Goal: Information Seeking & Learning: Learn about a topic

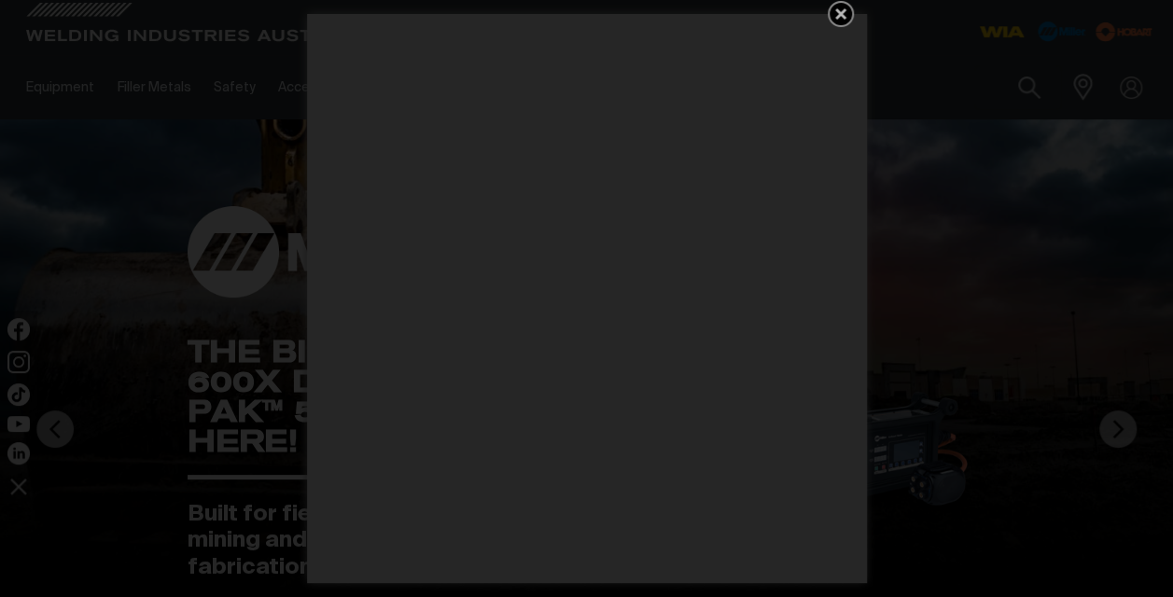
click at [844, 17] on icon "Get 5 WIA Welding Guides Free!" at bounding box center [840, 13] width 11 height 11
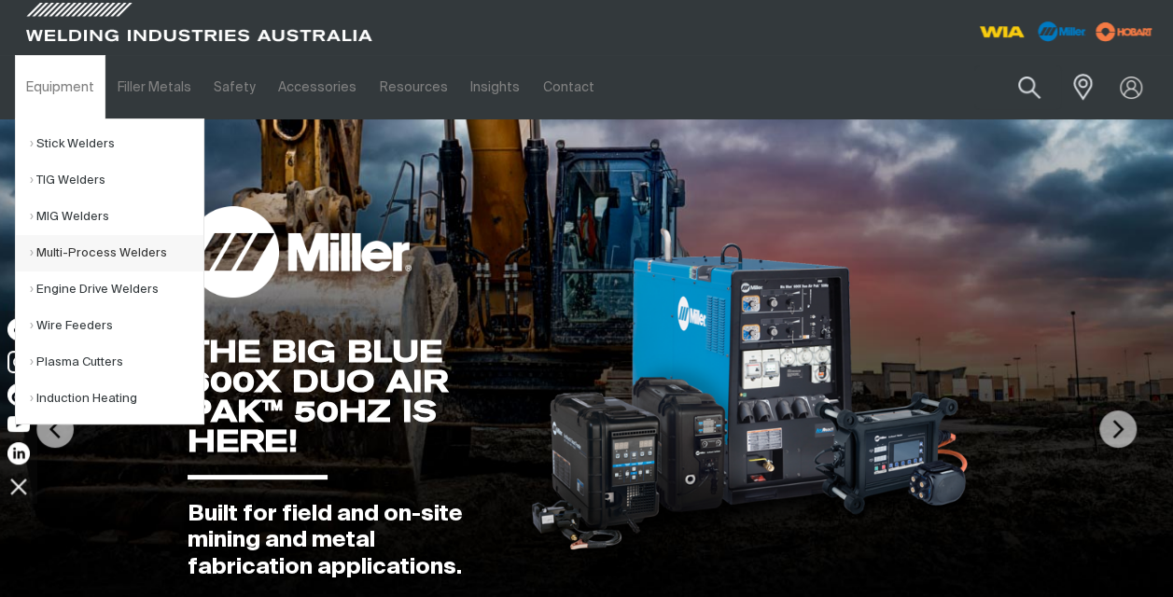
click at [80, 257] on link "Multi-Process Welders" at bounding box center [117, 253] width 174 height 36
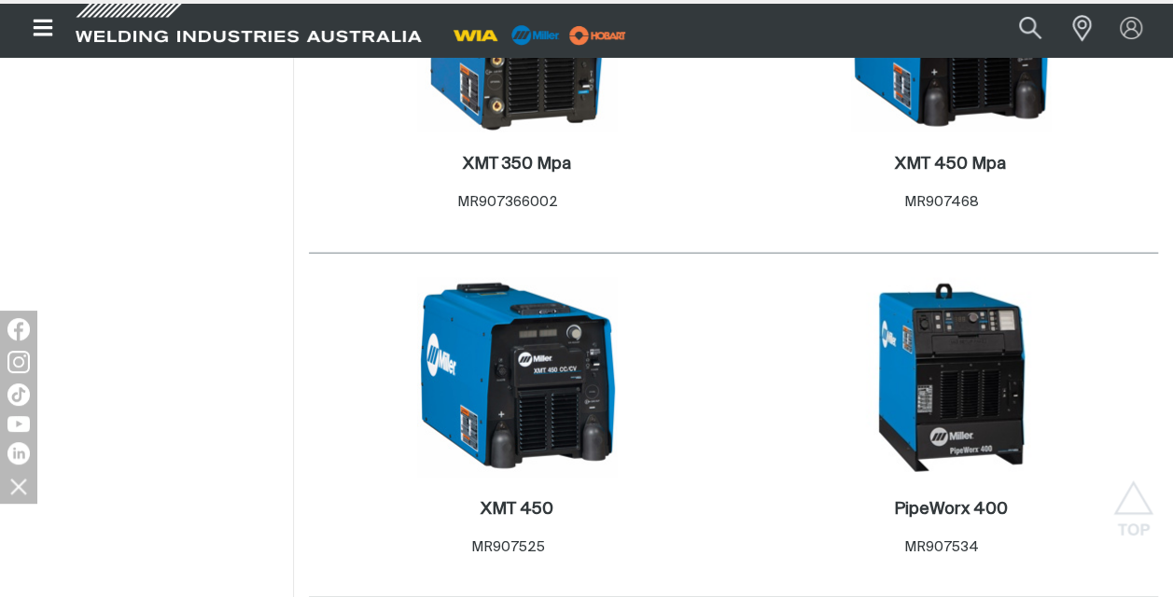
scroll to position [2614, 0]
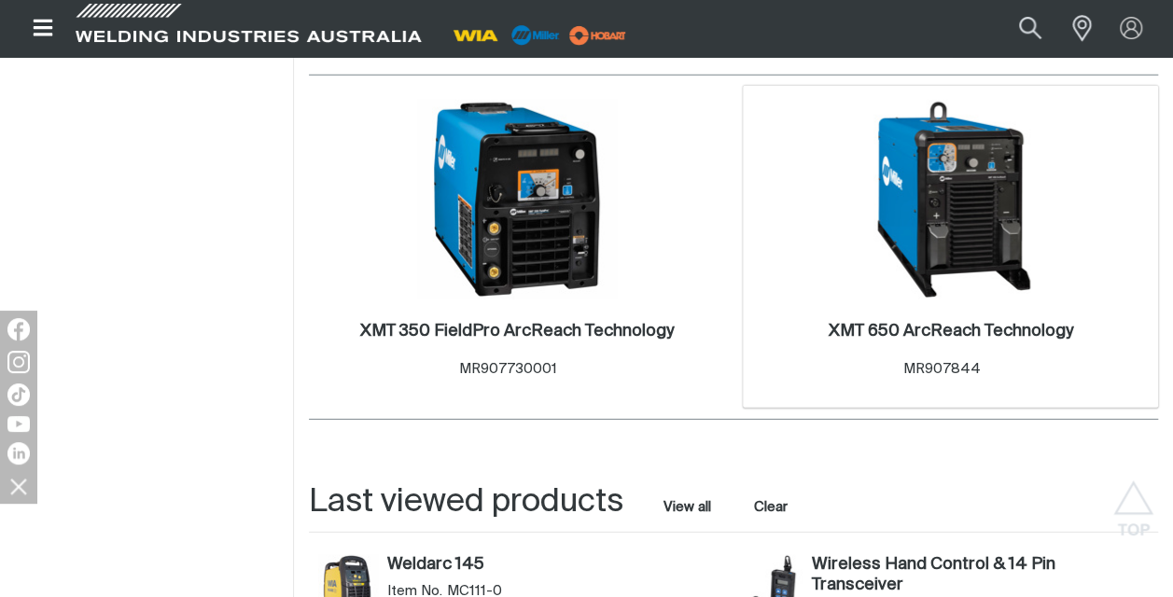
click at [956, 202] on img at bounding box center [951, 200] width 200 height 200
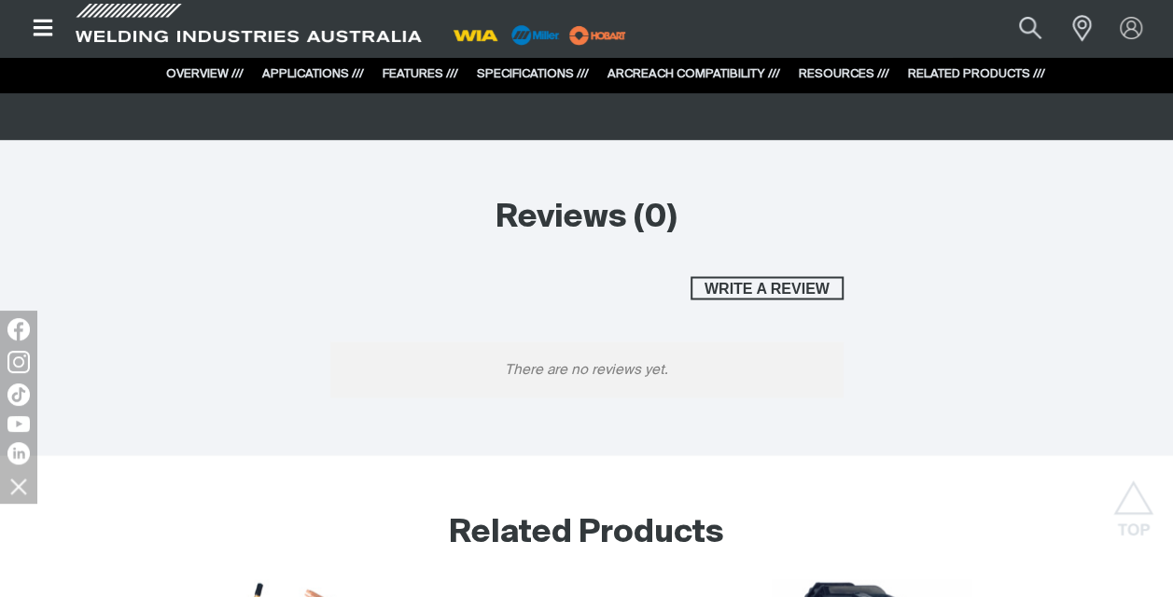
scroll to position [8014, 0]
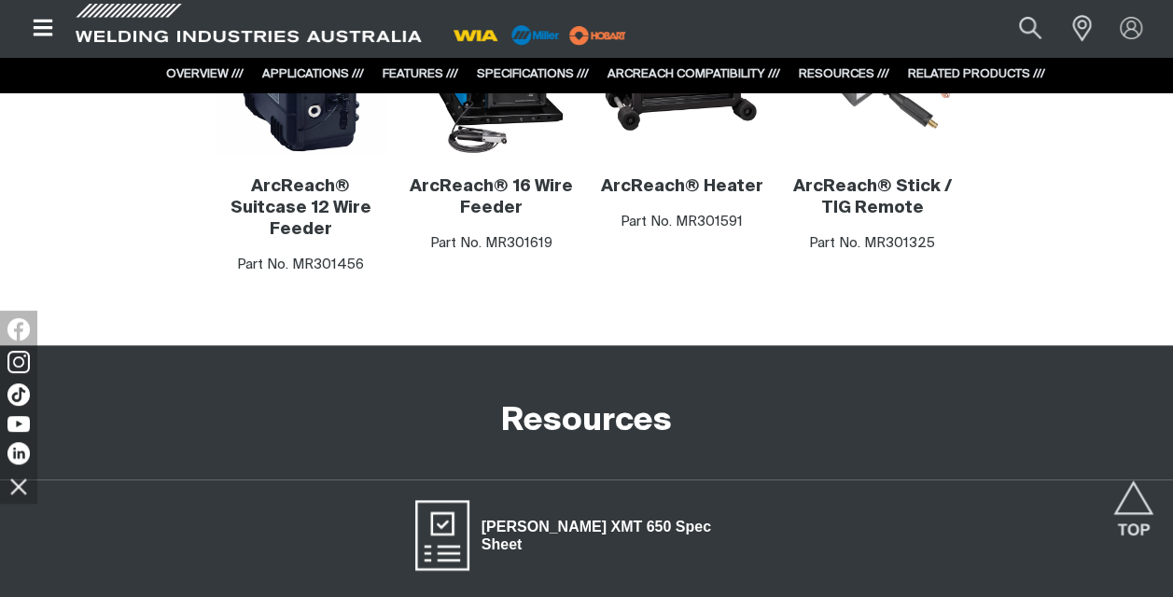
click at [581, 515] on span "[PERSON_NAME] XMT 650 Spec Sheet" at bounding box center [615, 536] width 291 height 42
click at [878, 480] on div "[PERSON_NAME] XMT 650 Spec Sheet" at bounding box center [586, 571] width 1173 height 182
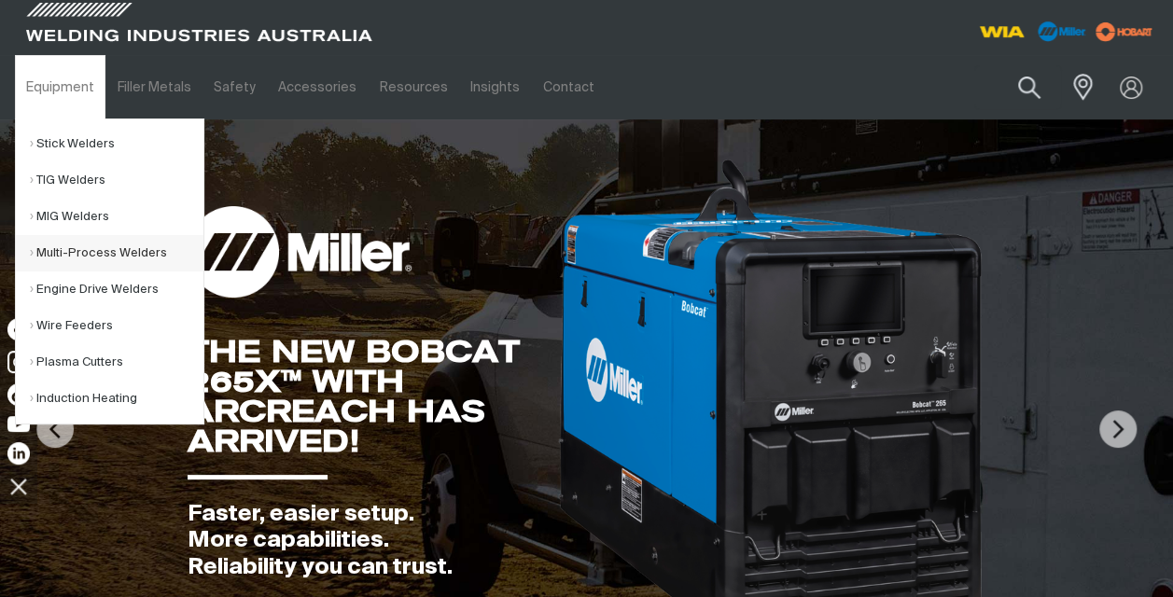
click at [109, 250] on link "Multi-Process Welders" at bounding box center [117, 253] width 174 height 36
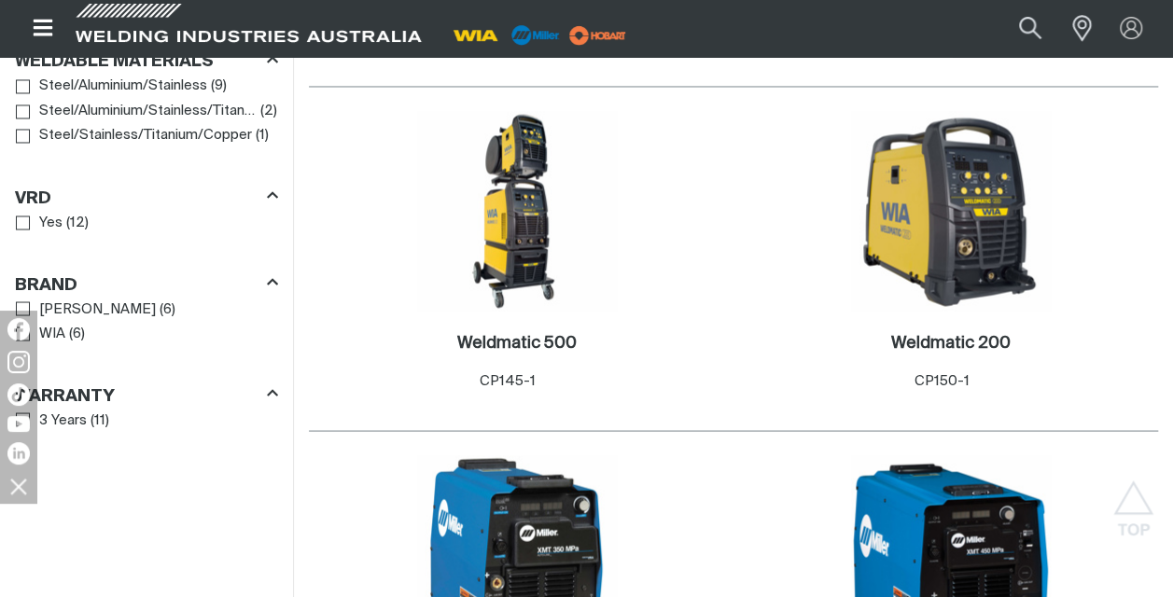
scroll to position [2614, 0]
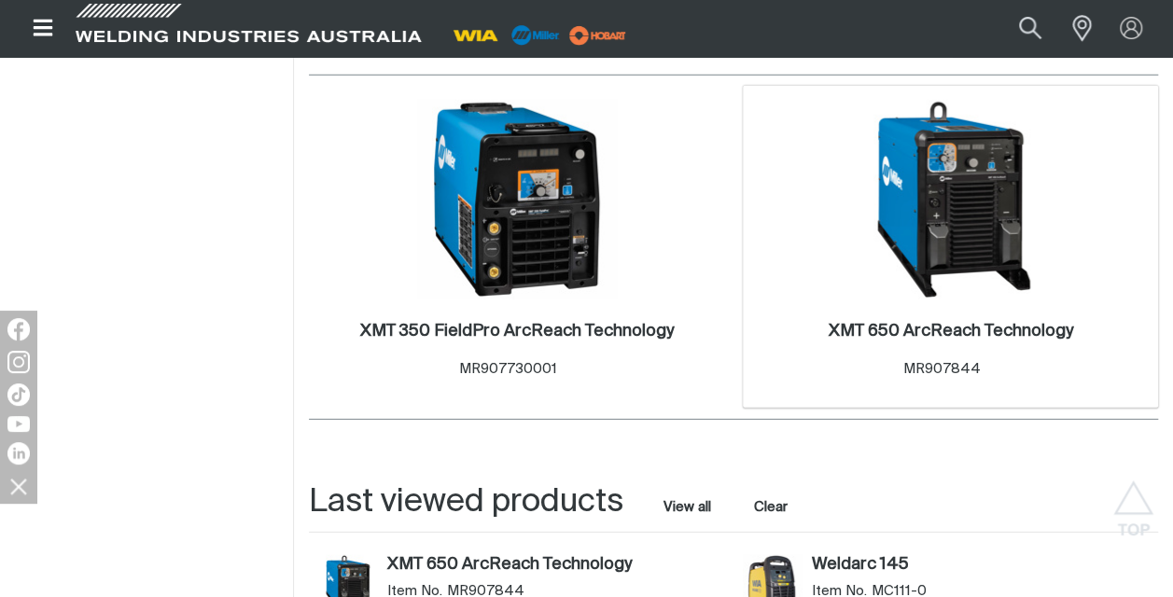
click at [959, 241] on img at bounding box center [951, 200] width 200 height 200
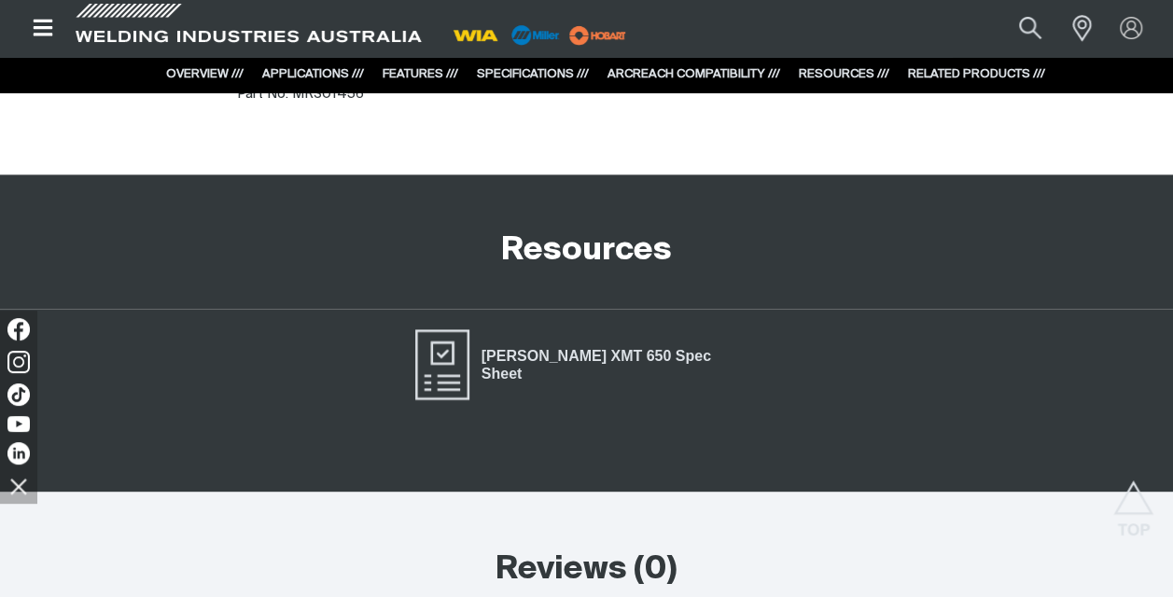
scroll to position [8127, 0]
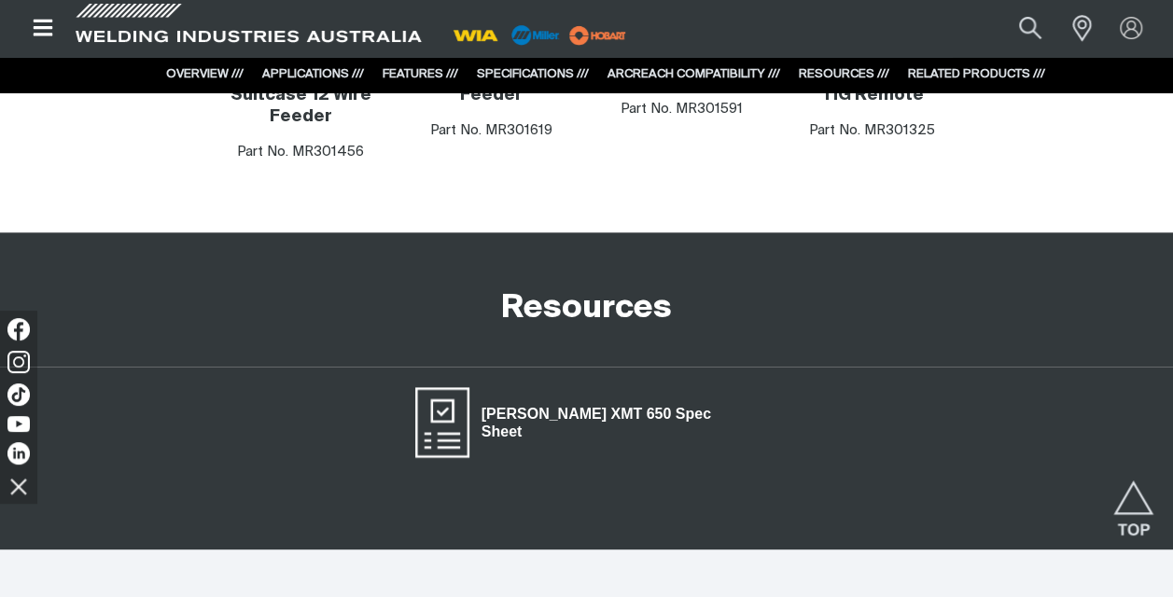
click at [553, 402] on span "[PERSON_NAME] XMT 650 Spec Sheet" at bounding box center [615, 423] width 291 height 42
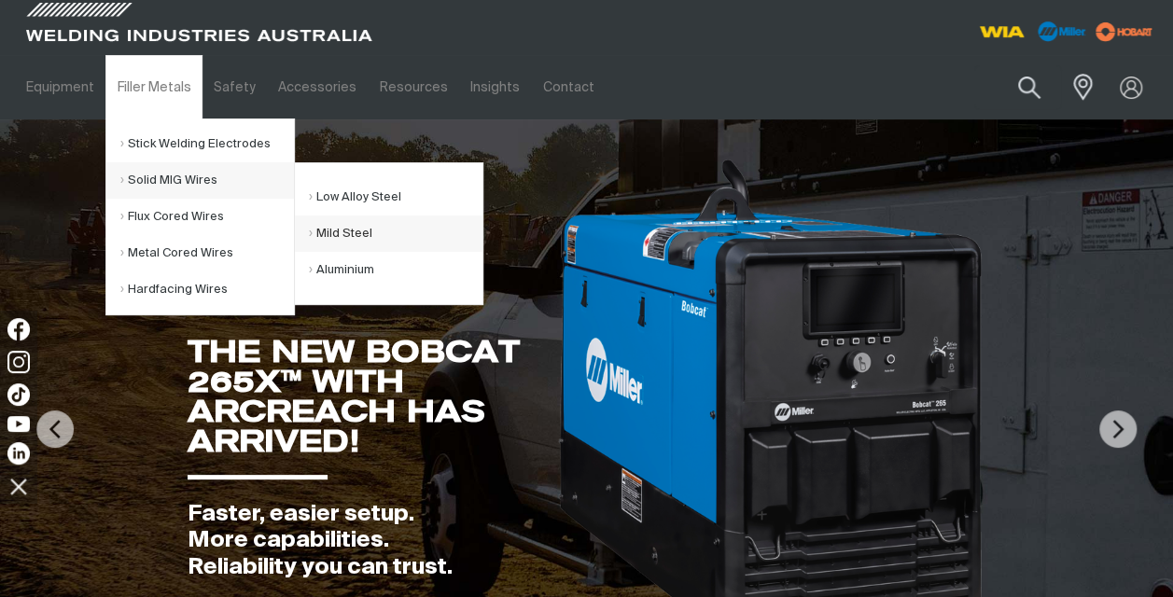
click at [354, 229] on link "Mild Steel" at bounding box center [396, 234] width 174 height 36
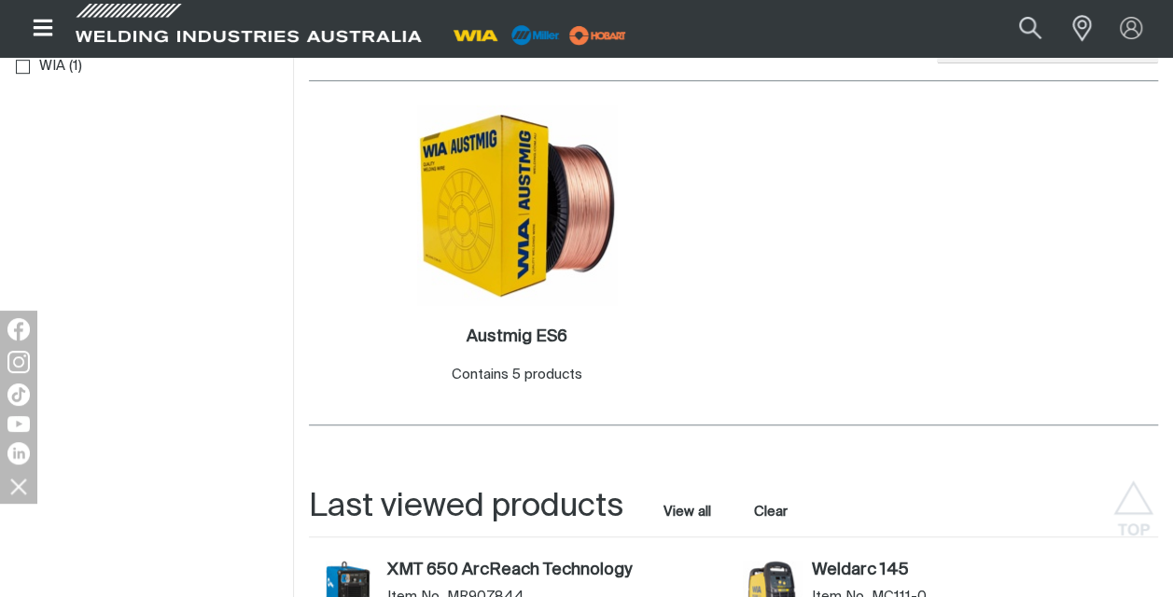
scroll to position [590, 0]
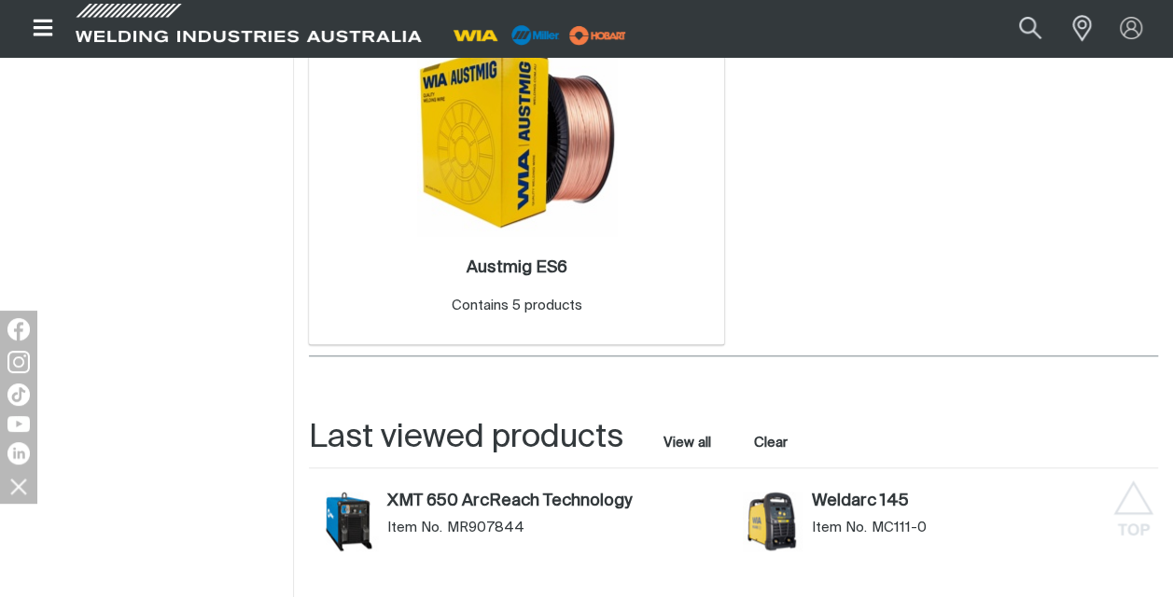
click at [492, 128] on img at bounding box center [517, 136] width 200 height 200
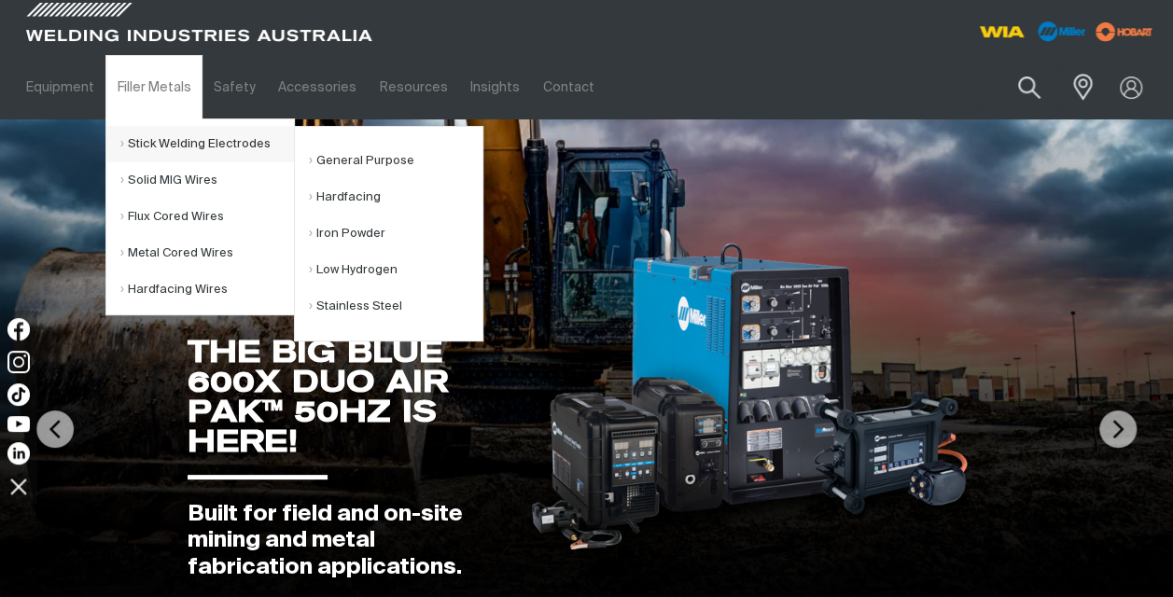
click at [203, 145] on link "Stick Welding Electrodes" at bounding box center [207, 144] width 174 height 36
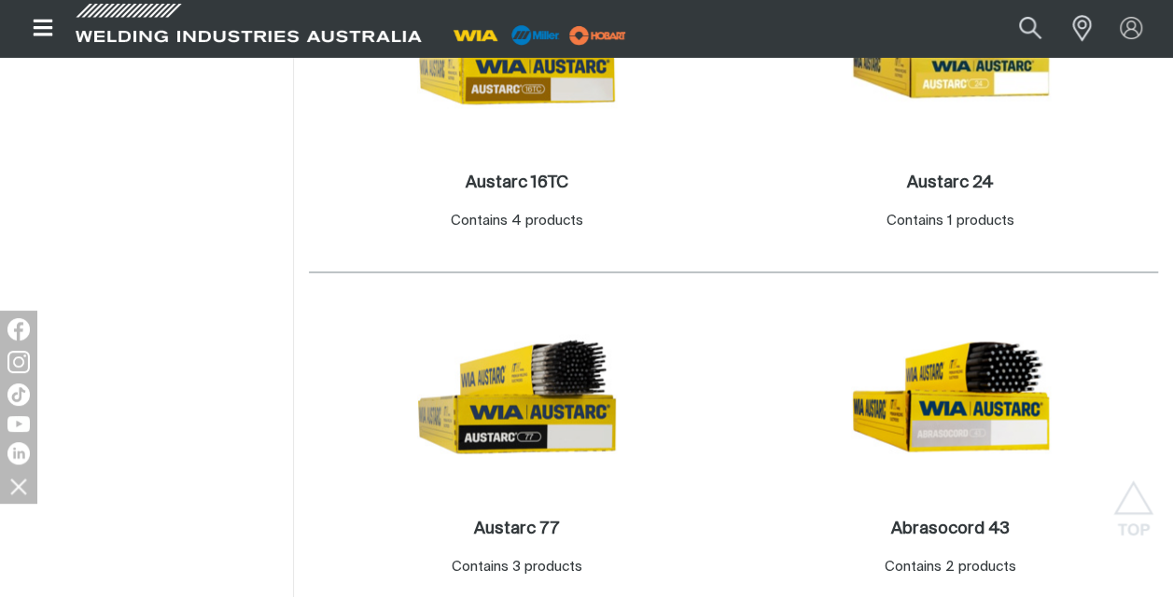
scroll to position [1398, 0]
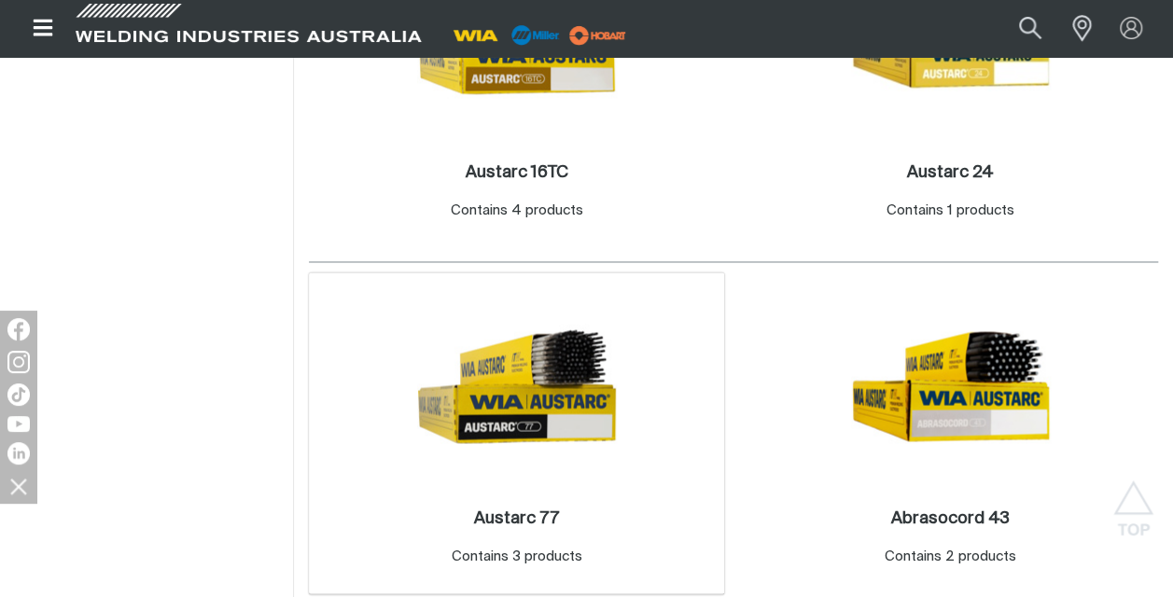
click at [520, 452] on img at bounding box center [517, 387] width 200 height 200
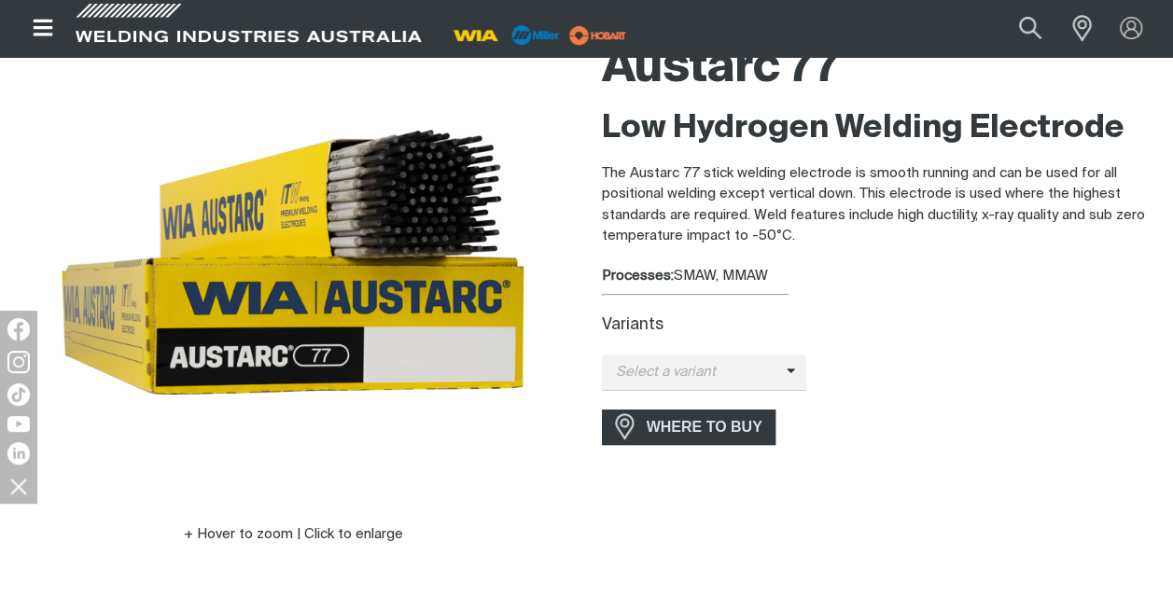
scroll to position [225, 0]
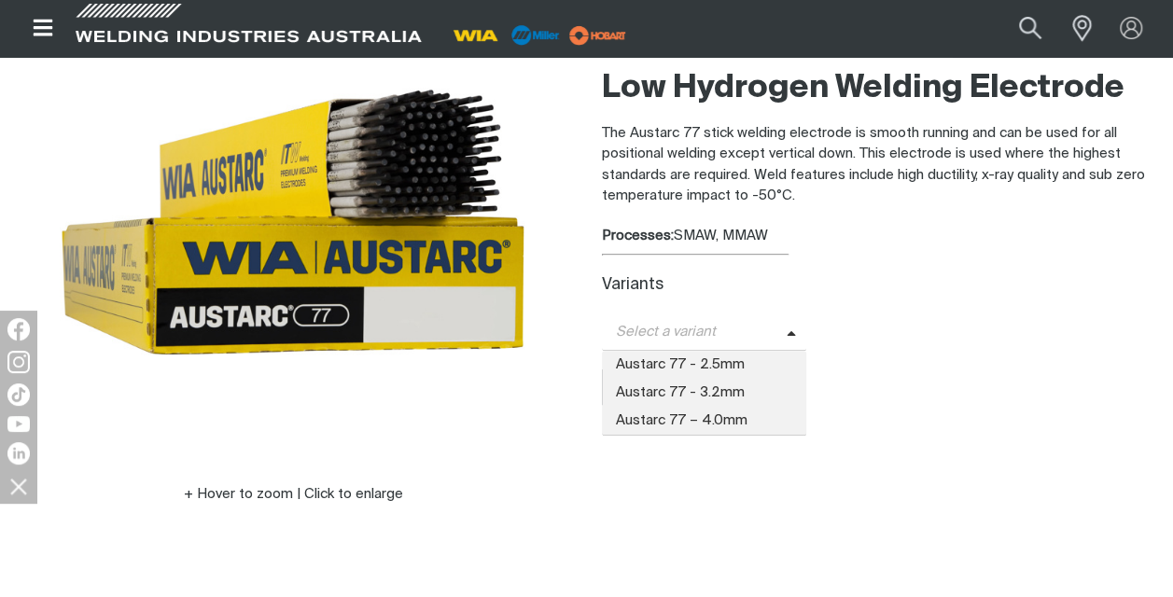
click at [787, 328] on icon at bounding box center [791, 335] width 9 height 14
click at [719, 361] on span "Austarc 77 - 2.5mm" at bounding box center [704, 365] width 205 height 28
